Goal: Find specific page/section: Find specific page/section

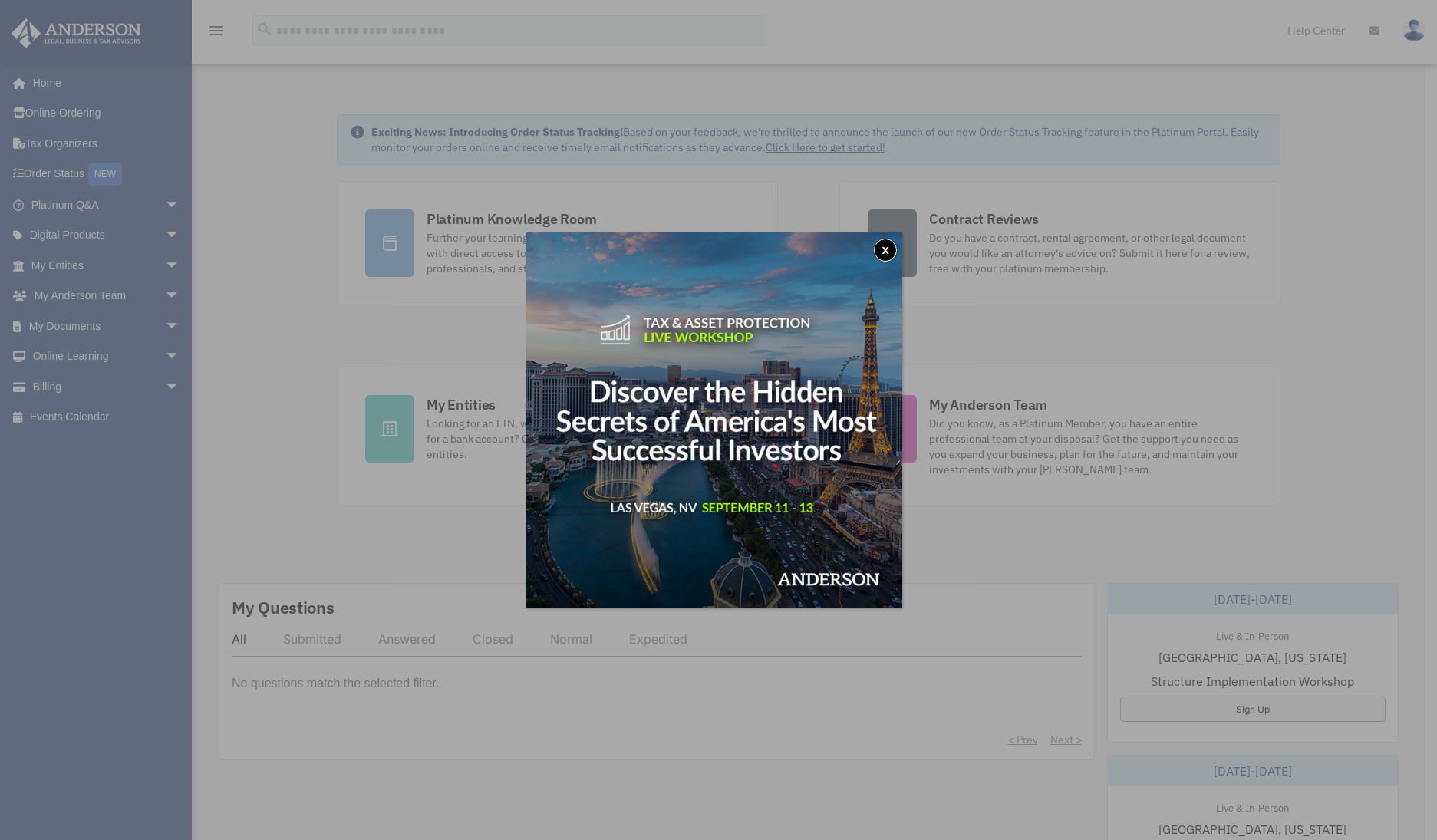
click at [901, 243] on img at bounding box center [714, 420] width 376 height 376
click at [890, 248] on button "x" at bounding box center [886, 250] width 23 height 23
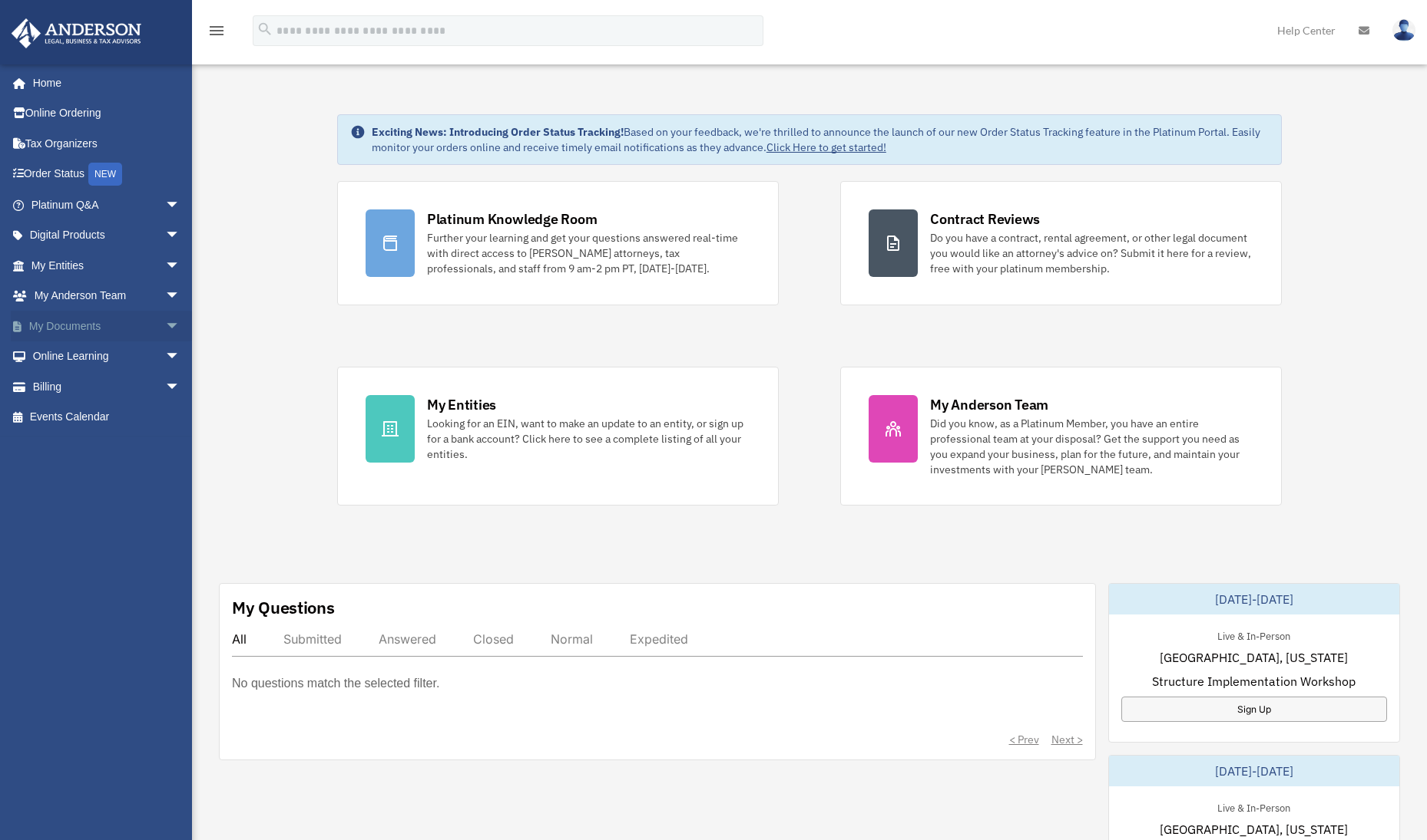
click at [165, 326] on span "arrow_drop_down" at bounding box center [180, 326] width 30 height 31
click at [61, 363] on link "Box" at bounding box center [112, 357] width 182 height 30
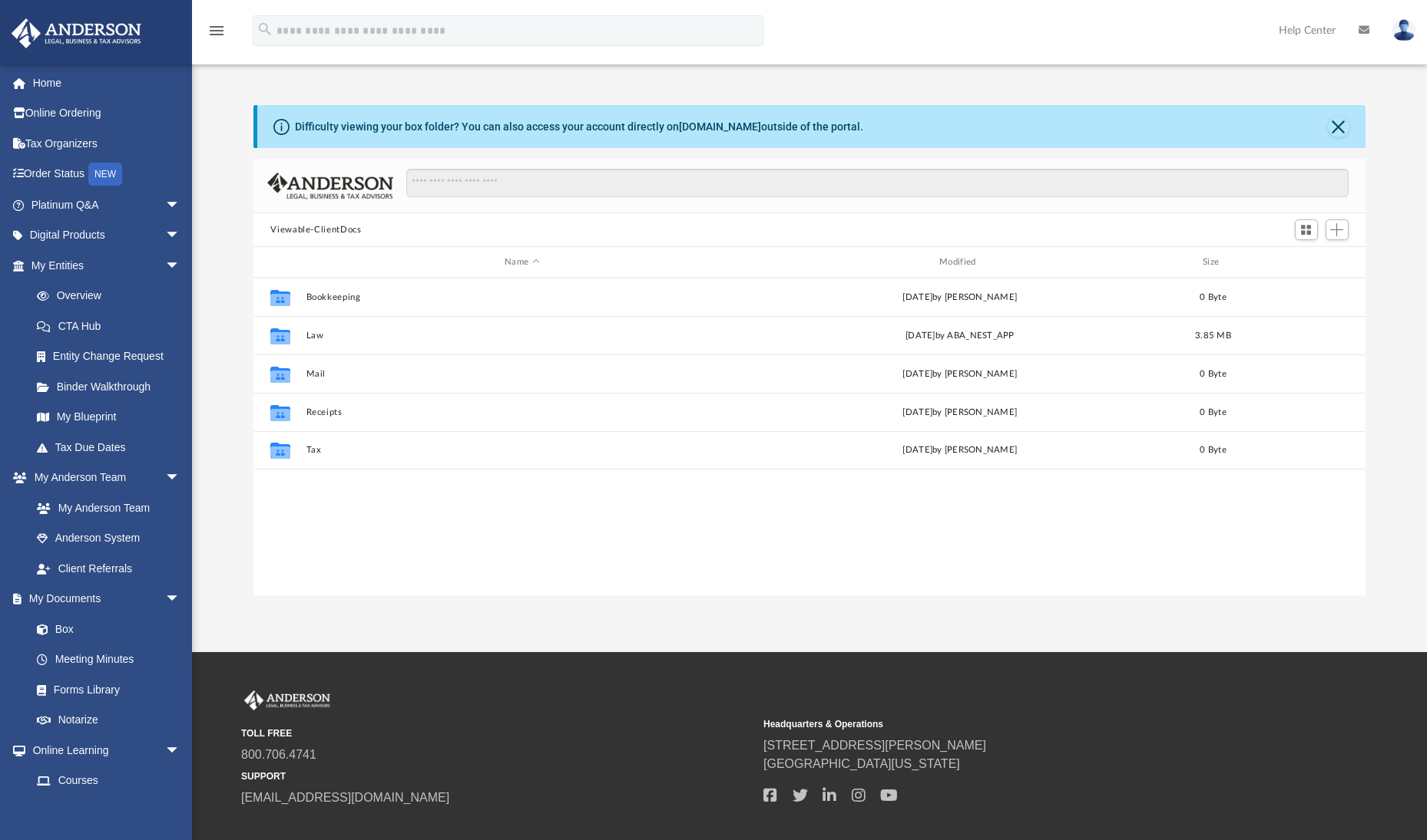
scroll to position [337, 1100]
click at [318, 448] on button "Tax" at bounding box center [522, 450] width 431 height 10
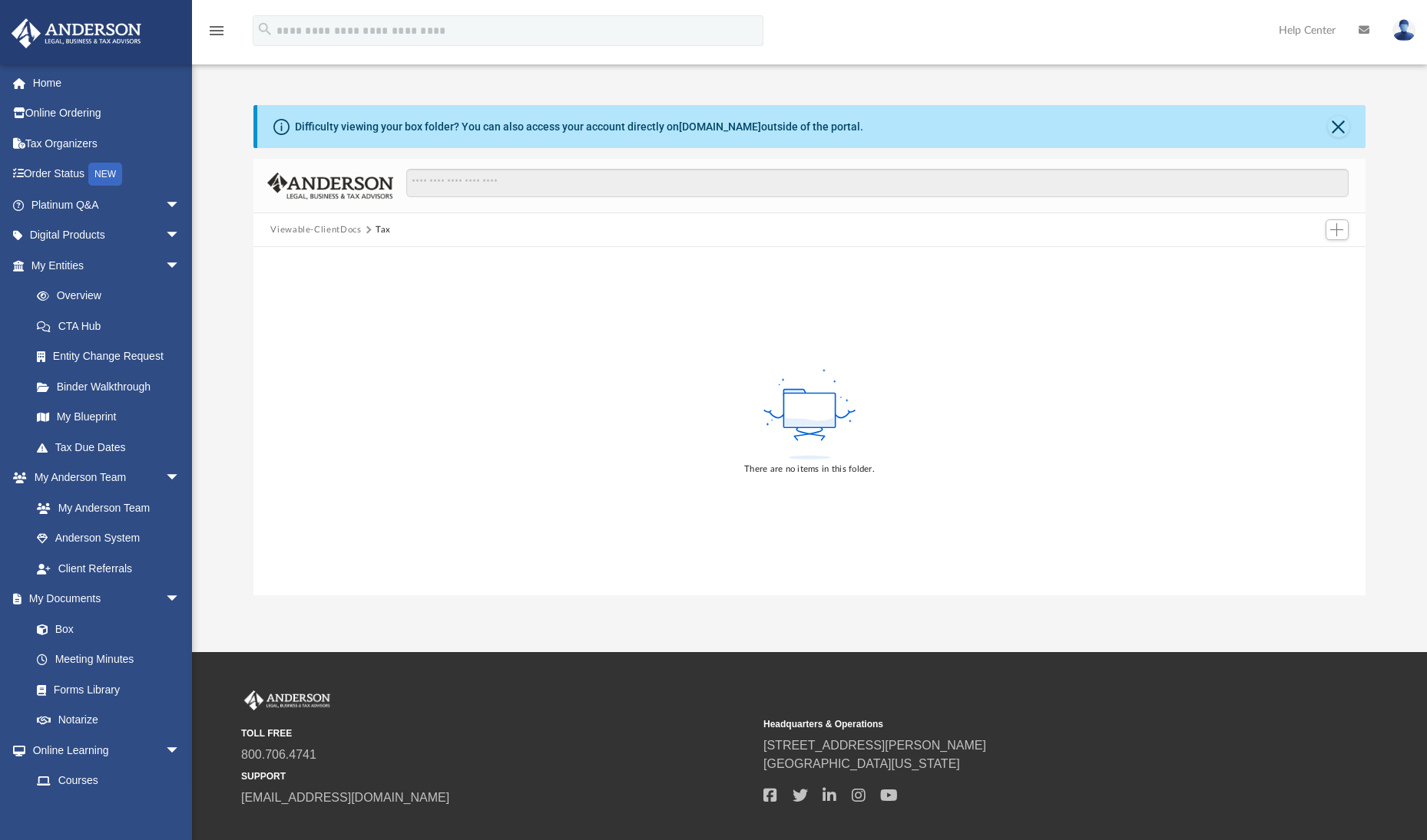
click at [318, 448] on div "There are no items in this folder." at bounding box center [809, 421] width 1111 height 349
click at [114, 230] on link "Digital Products arrow_drop_down" at bounding box center [107, 236] width 193 height 30
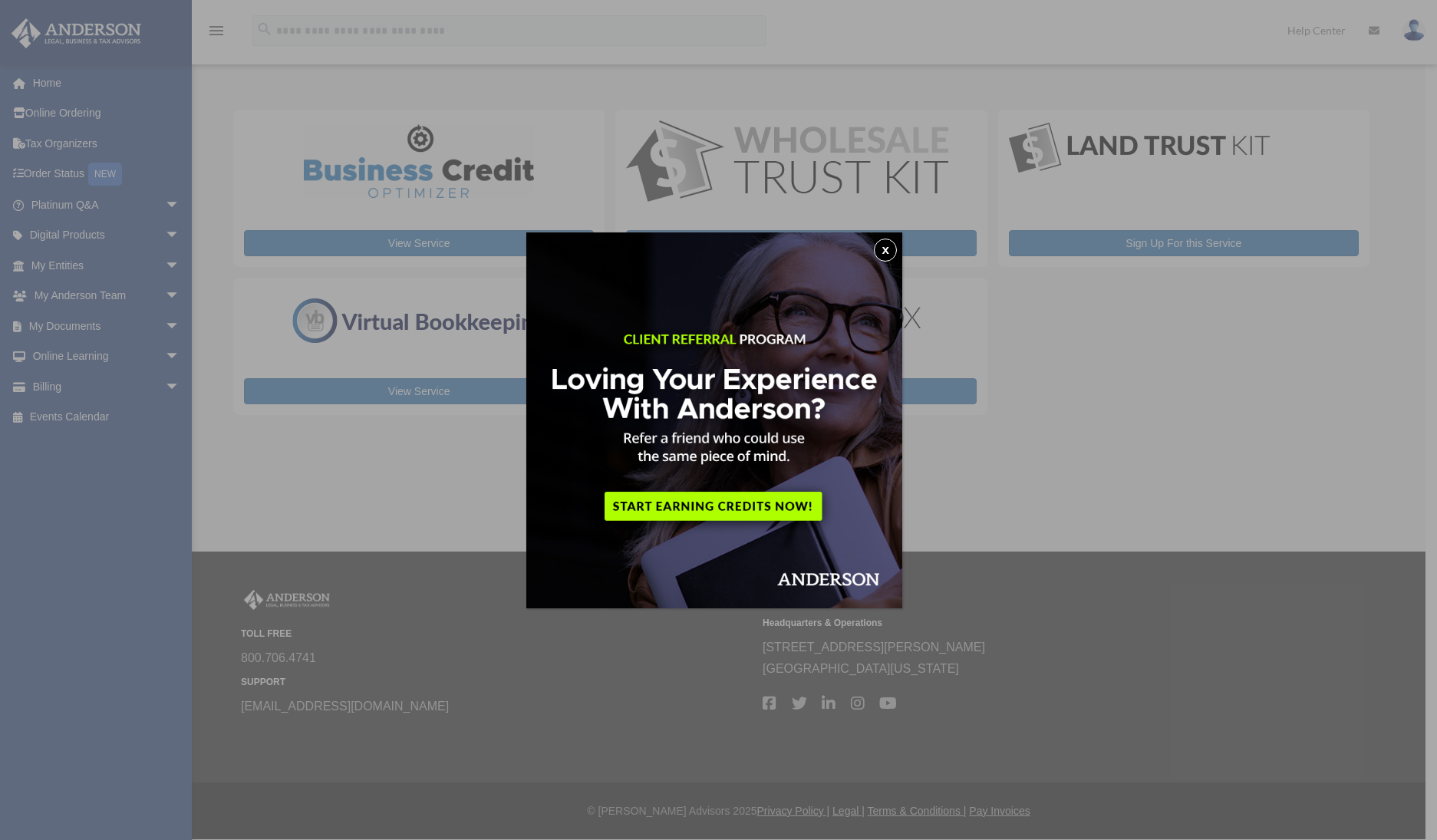
click at [890, 253] on button "x" at bounding box center [886, 250] width 23 height 23
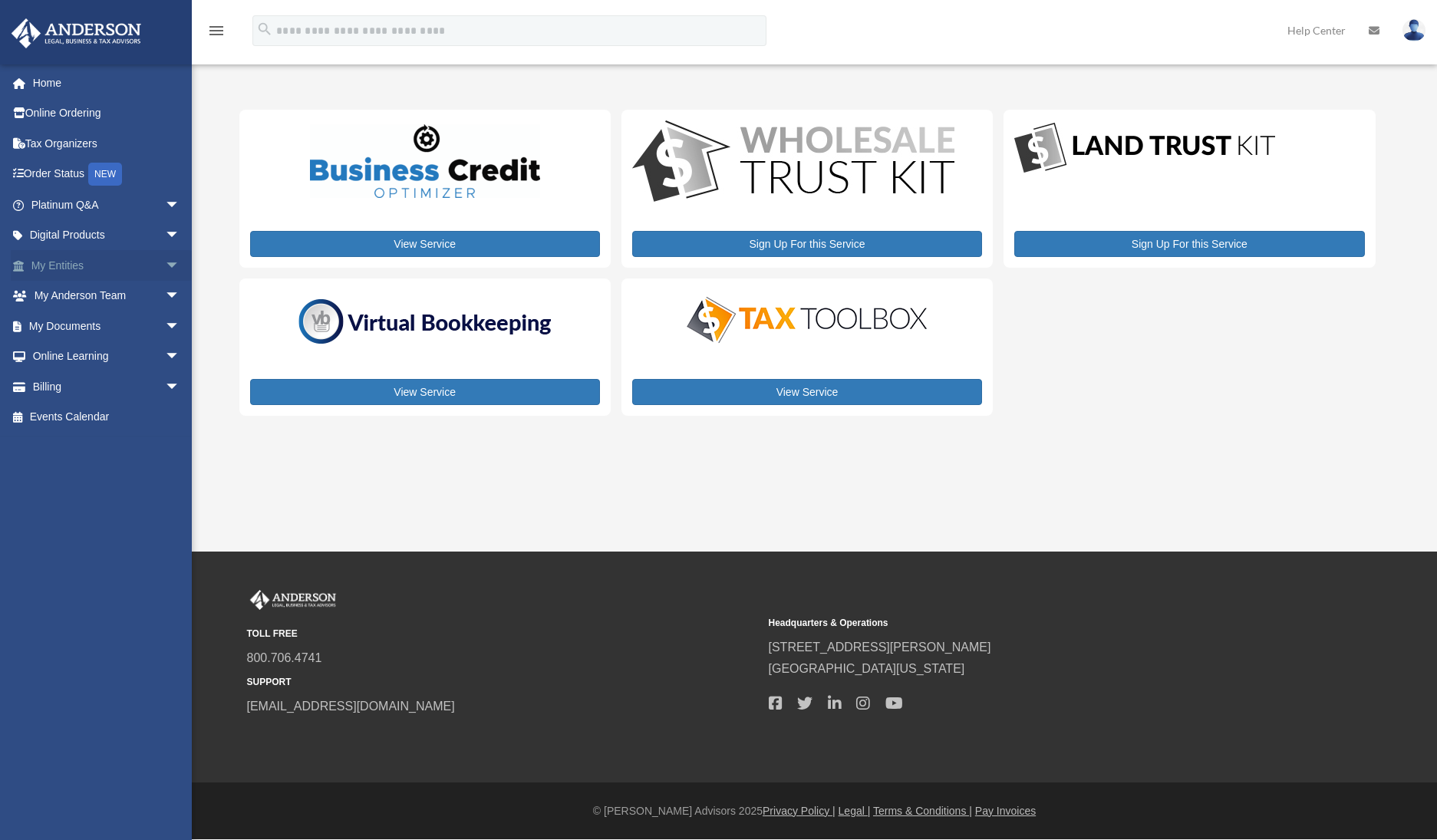
click at [165, 267] on span "arrow_drop_down" at bounding box center [180, 265] width 30 height 31
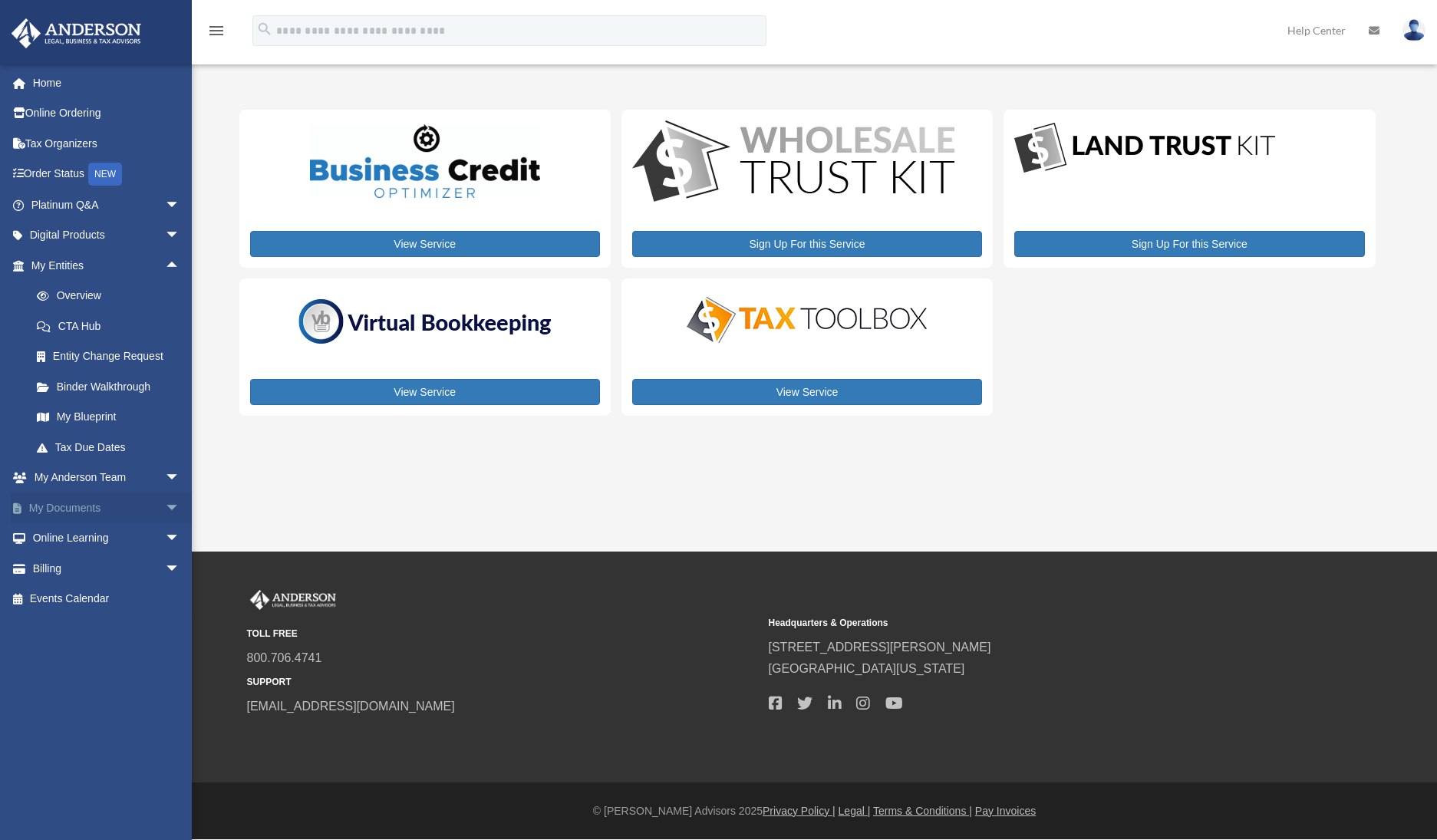
click at [165, 514] on span "arrow_drop_down" at bounding box center [180, 508] width 30 height 31
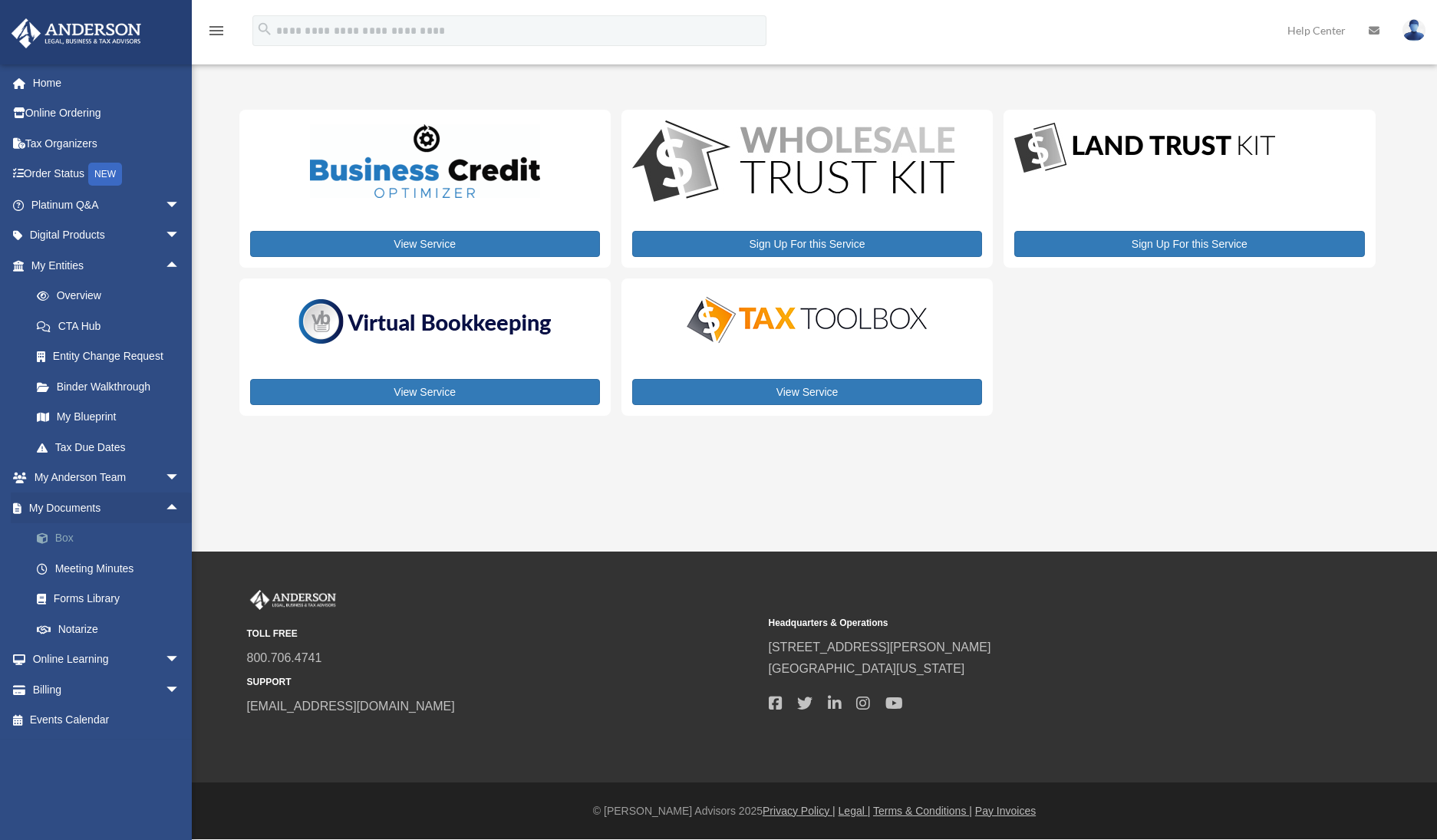
click at [61, 541] on link "Box" at bounding box center [112, 539] width 182 height 30
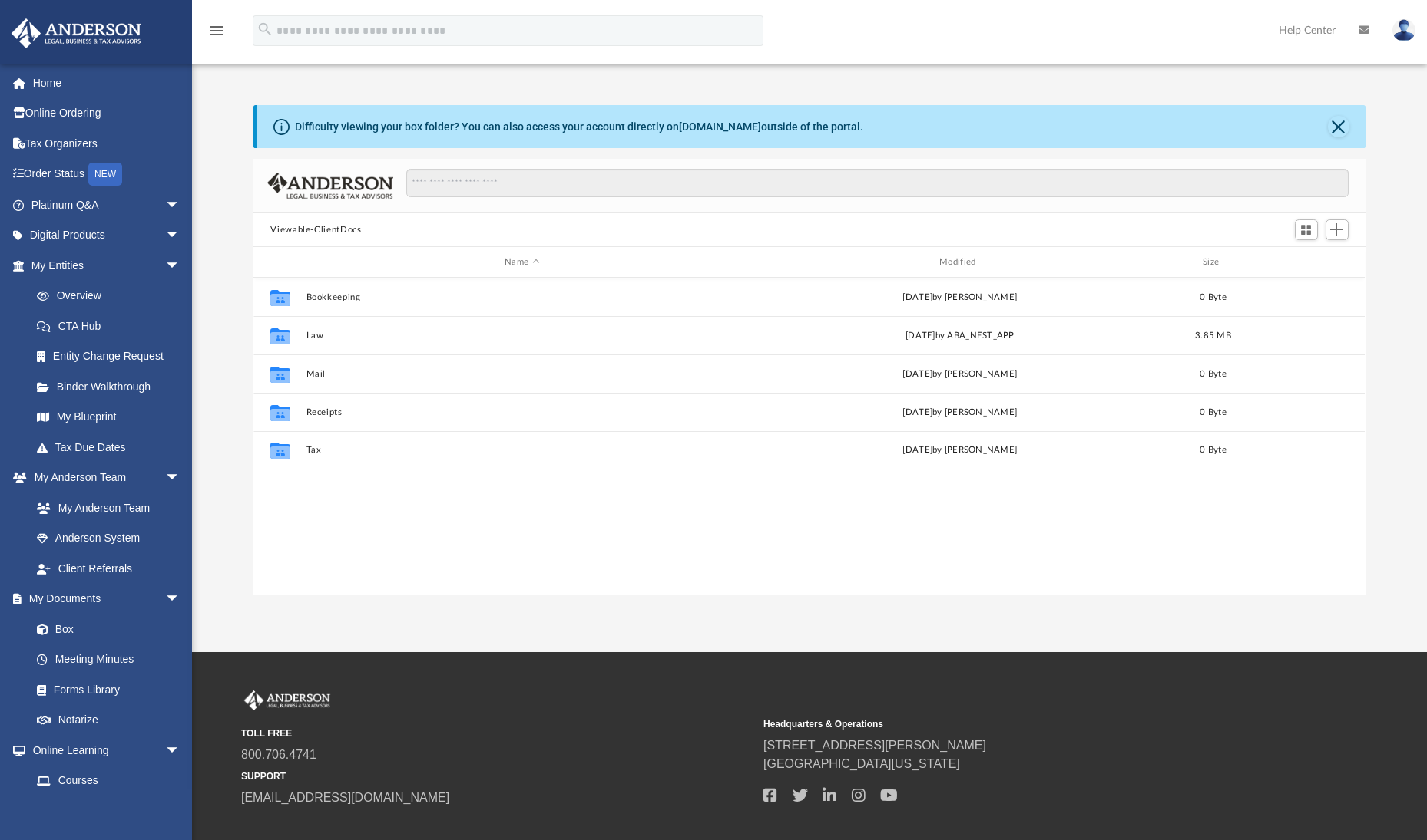
scroll to position [337, 1100]
click at [318, 450] on button "Tax" at bounding box center [522, 450] width 431 height 10
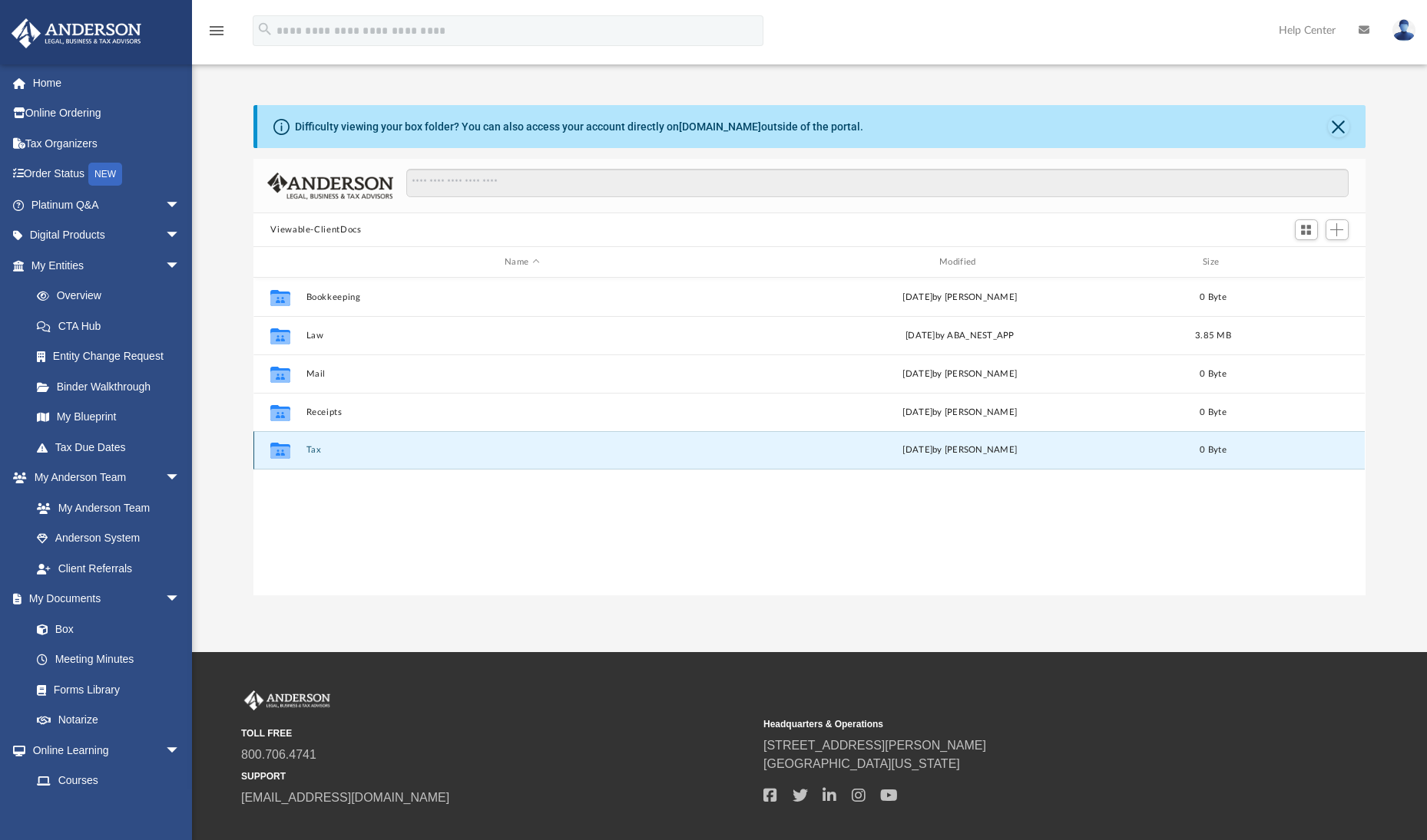
click at [318, 450] on button "Tax" at bounding box center [522, 450] width 431 height 10
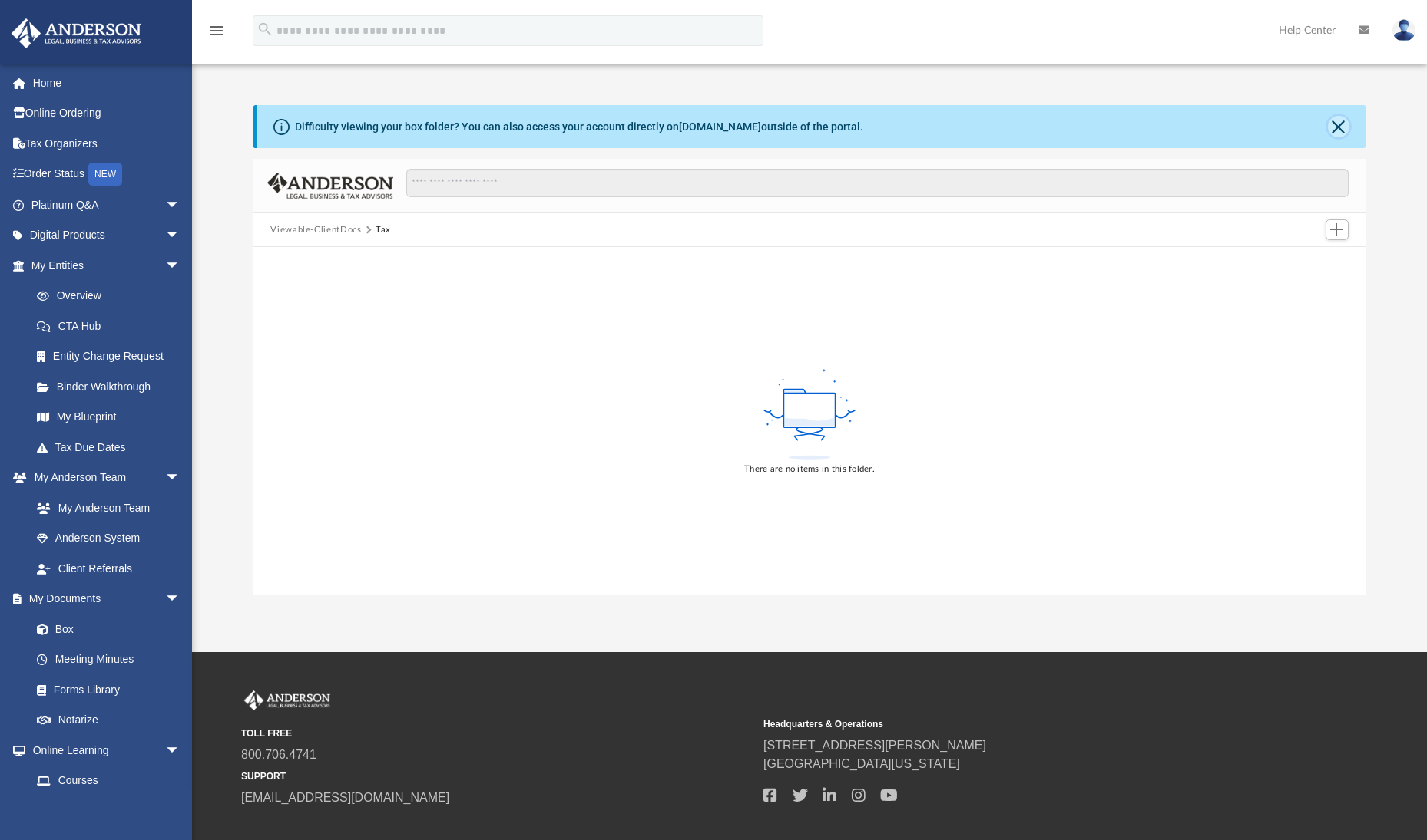
click at [1342, 124] on button "Close" at bounding box center [1338, 126] width 22 height 22
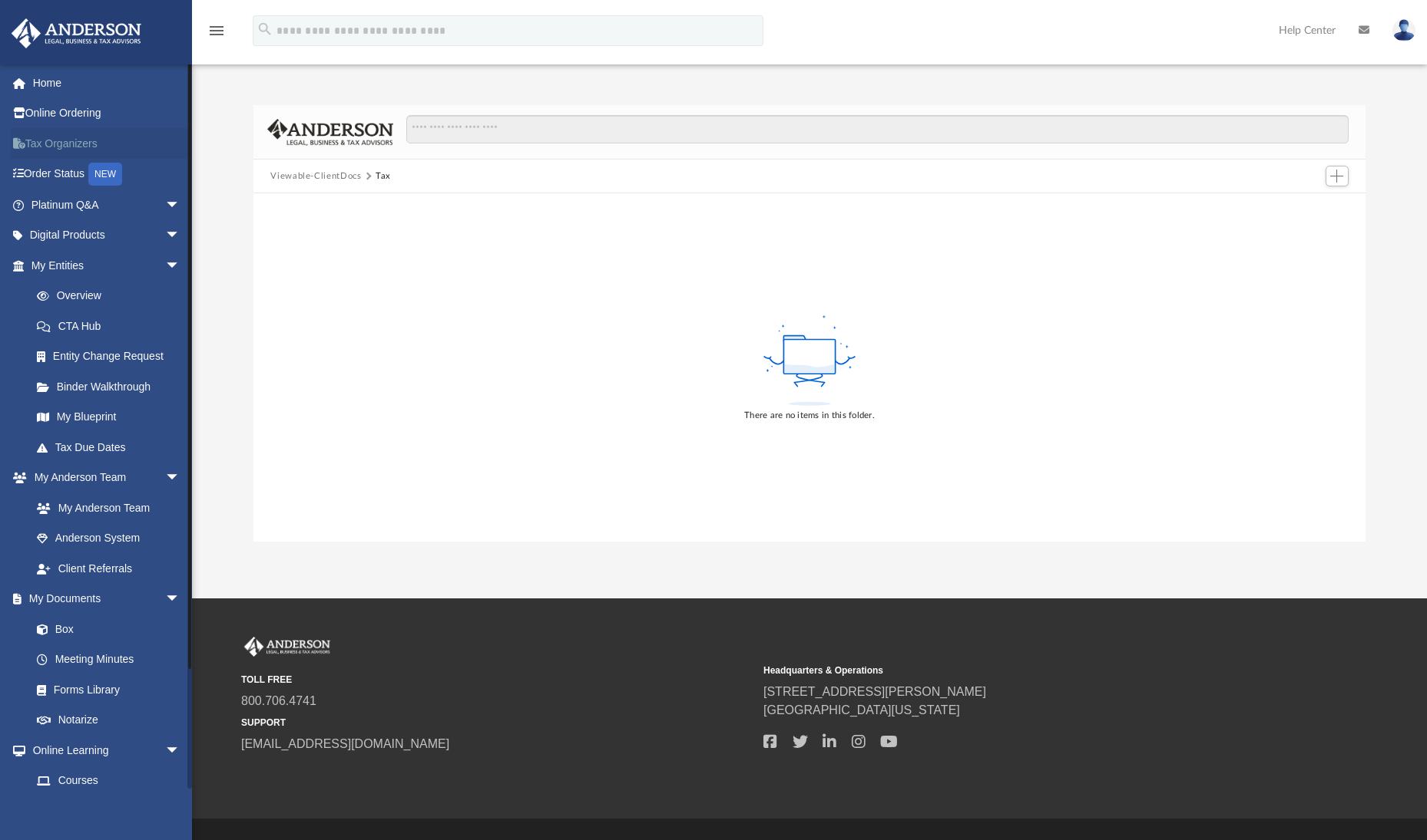
click at [59, 145] on link "Tax Organizers" at bounding box center [107, 143] width 193 height 30
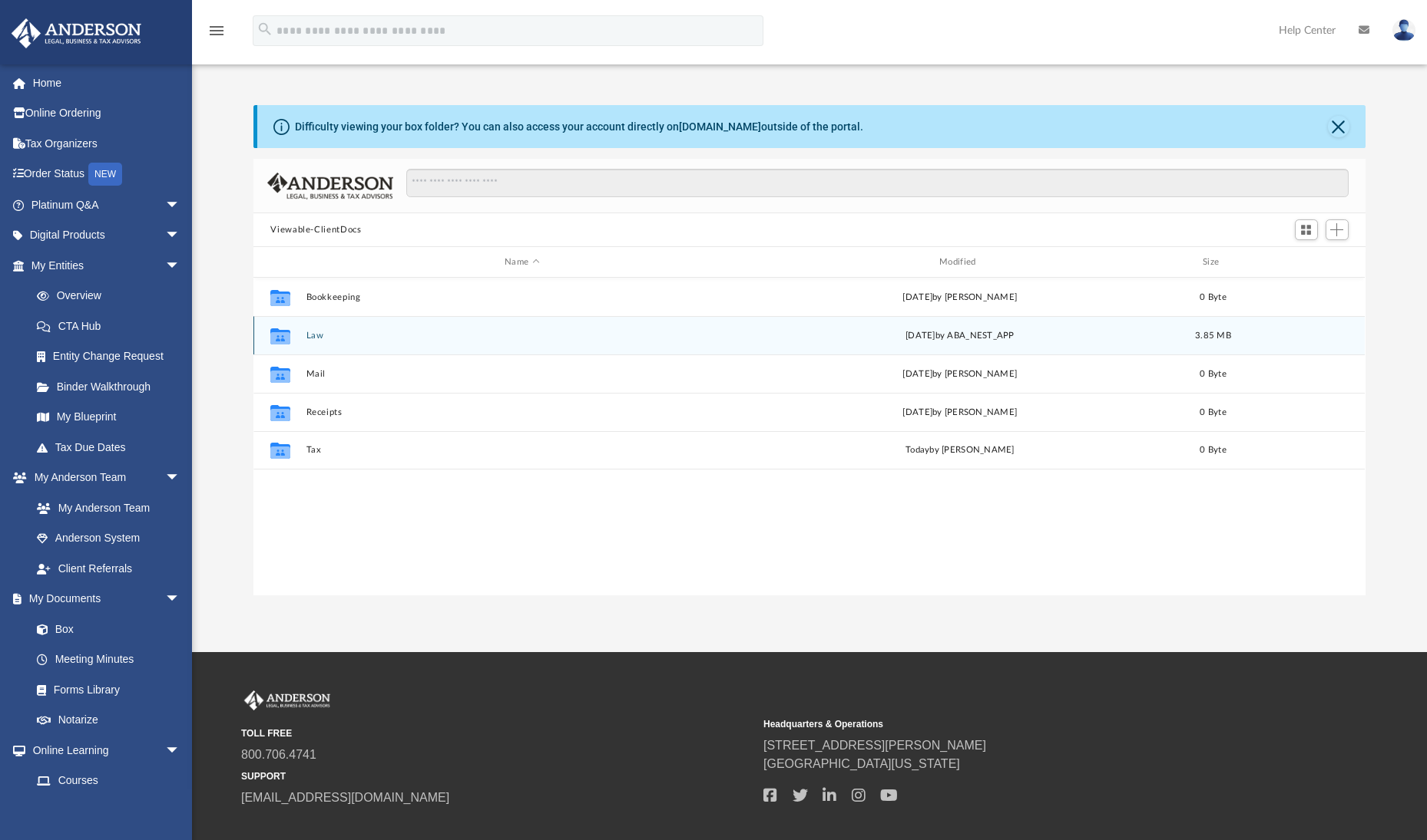
scroll to position [337, 1100]
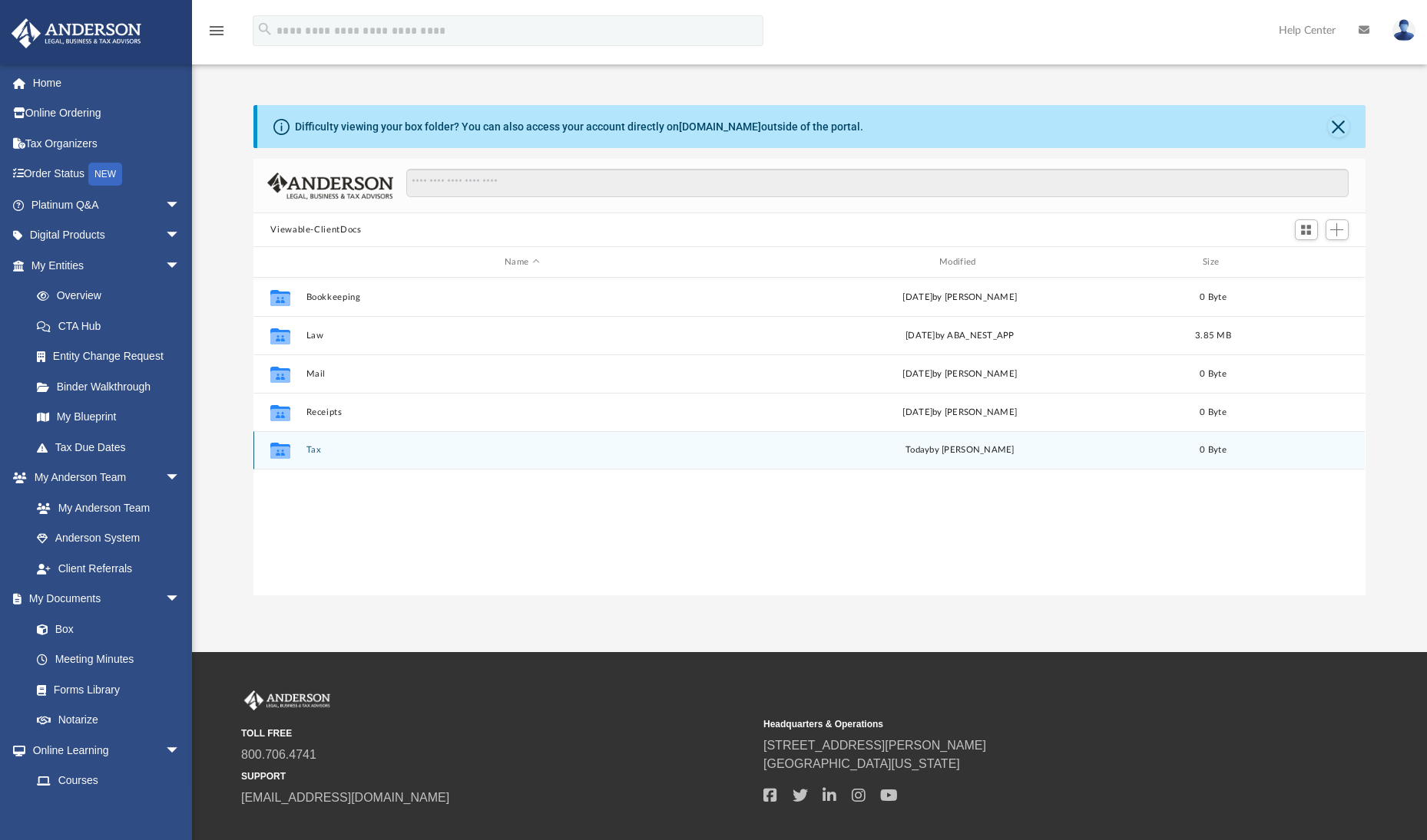
click at [333, 453] on button "Tax" at bounding box center [522, 450] width 431 height 10
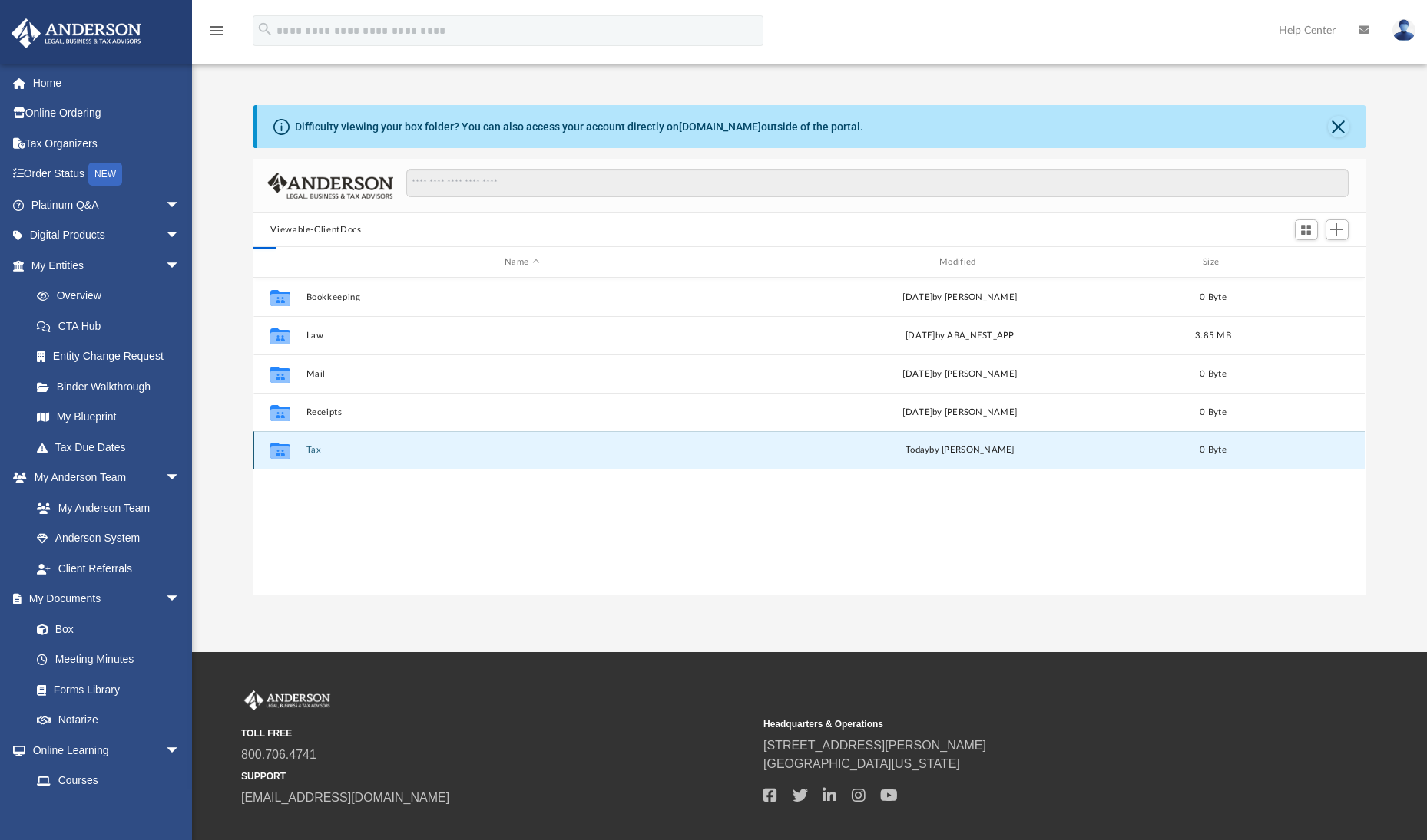
click at [333, 453] on button "Tax" at bounding box center [522, 450] width 431 height 10
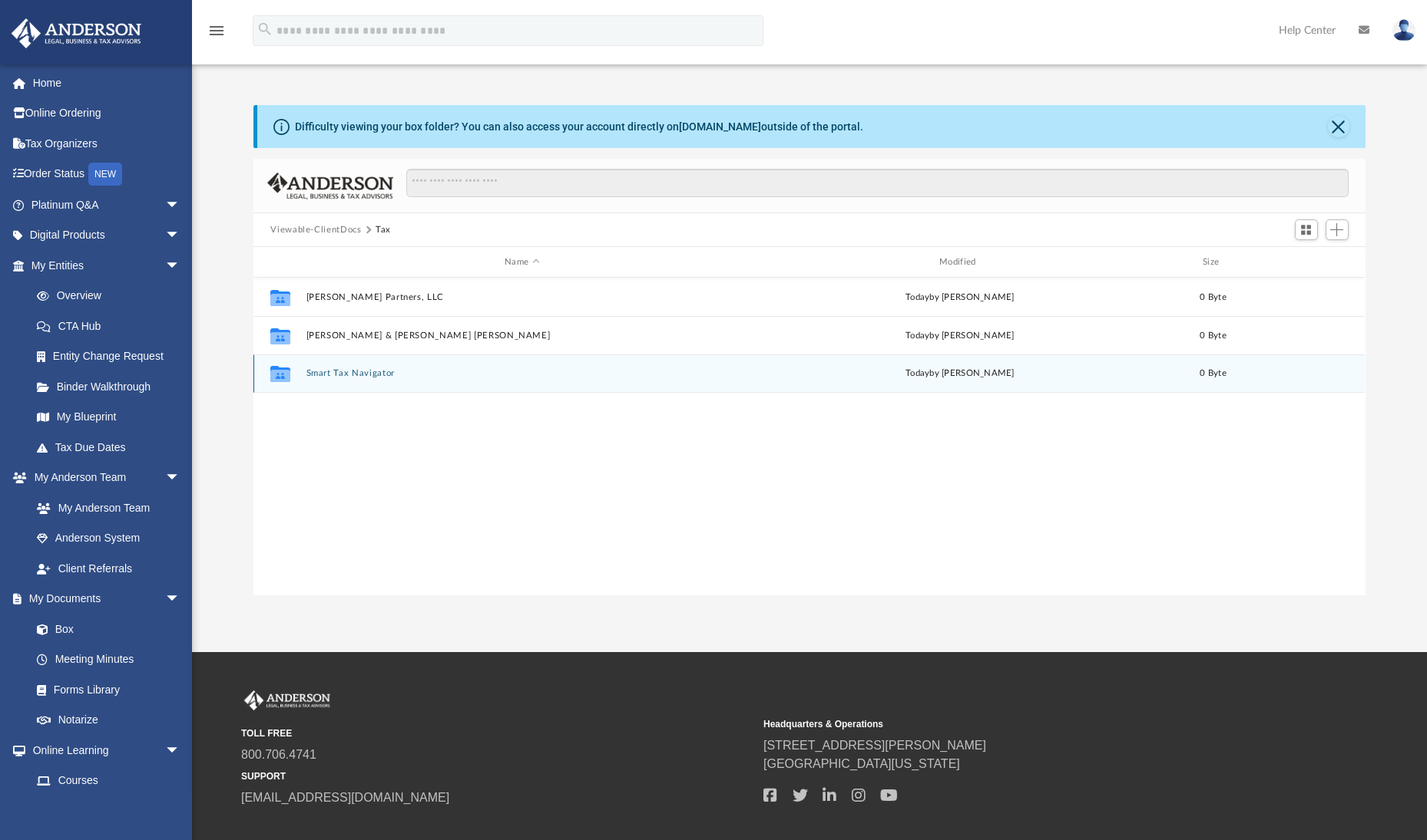
click at [370, 376] on button "Smart Tax Navigator" at bounding box center [522, 373] width 431 height 10
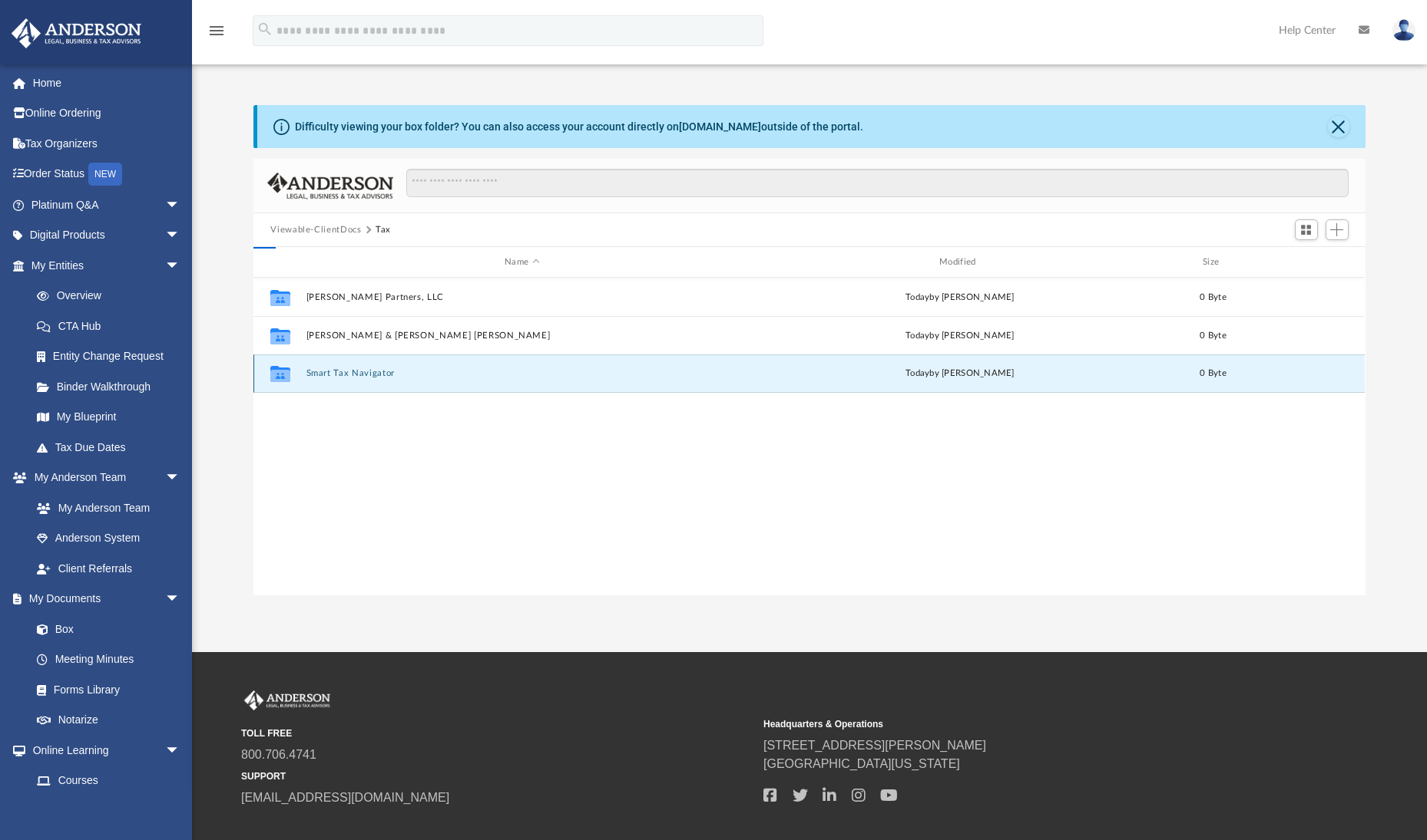
click at [370, 376] on button "Smart Tax Navigator" at bounding box center [522, 373] width 431 height 10
